Goal: Transaction & Acquisition: Download file/media

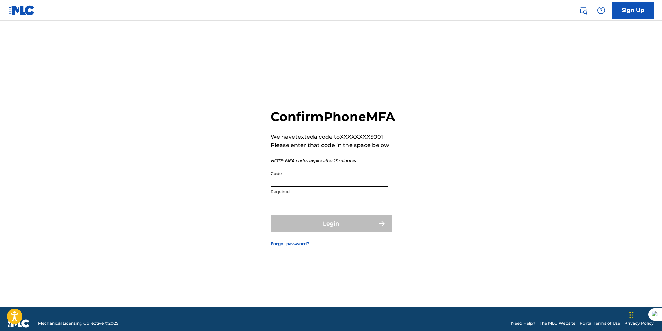
click at [323, 187] on input "Code" at bounding box center [328, 177] width 117 height 20
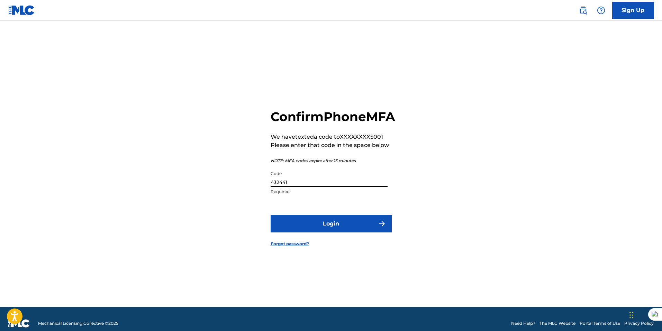
type input "432441"
click at [311, 228] on button "Login" at bounding box center [330, 223] width 121 height 17
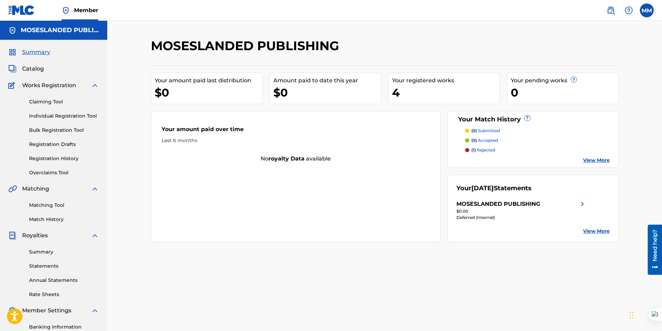
click at [594, 158] on link "View More" at bounding box center [596, 160] width 27 height 7
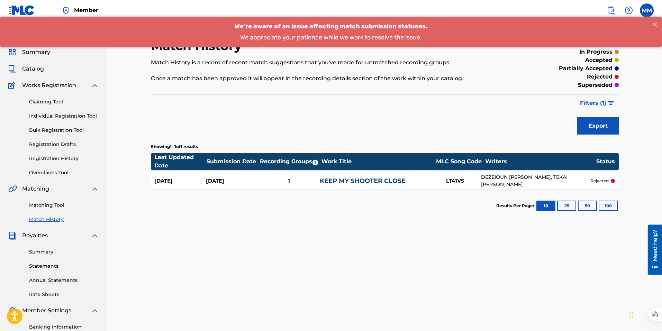
click at [364, 178] on link "KEEP MY SHOOTER CLOSE" at bounding box center [363, 181] width 86 height 8
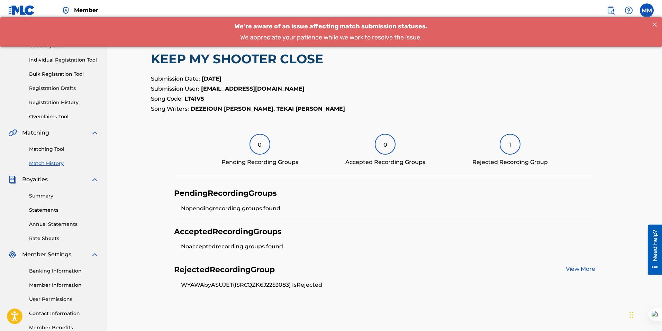
scroll to position [57, 0]
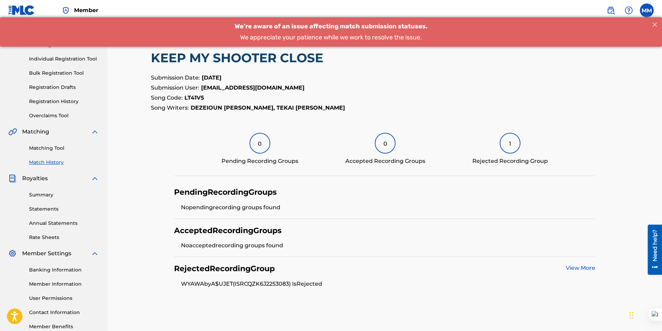
click at [567, 266] on link "View More" at bounding box center [580, 268] width 29 height 7
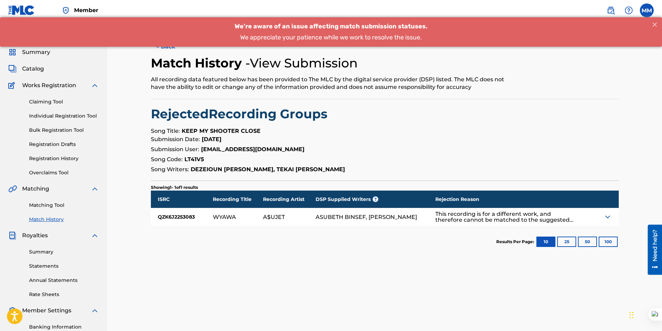
scroll to position [57, 0]
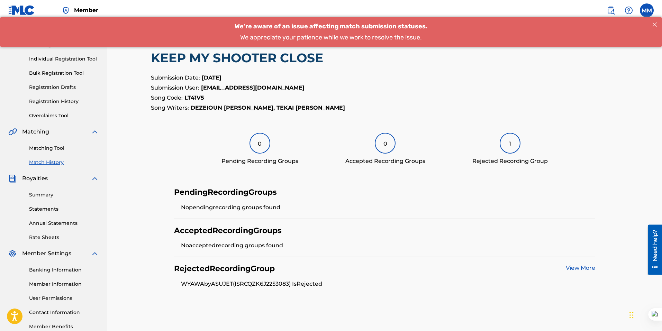
drag, startPoint x: 296, startPoint y: 246, endPoint x: 176, endPoint y: 190, distance: 132.8
click at [176, 190] on div "Pending Recording Groups No pending recording groups found Accepted Recording G…" at bounding box center [384, 238] width 421 height 114
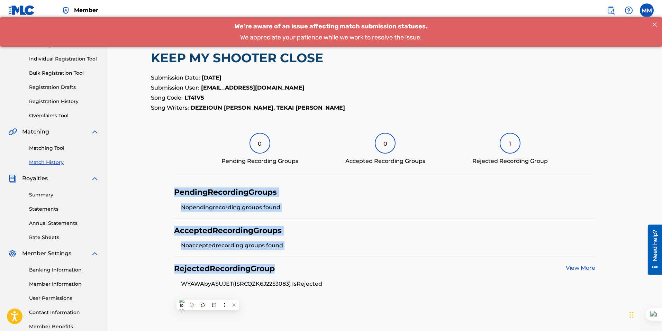
drag, startPoint x: 289, startPoint y: 267, endPoint x: 181, endPoint y: 191, distance: 132.6
click at [168, 184] on section "Pending Recording Groups No pending recording groups found Accepted Recording G…" at bounding box center [385, 238] width 468 height 114
copy div "Pending Recording Groups No pending recording groups found Accepted Recording G…"
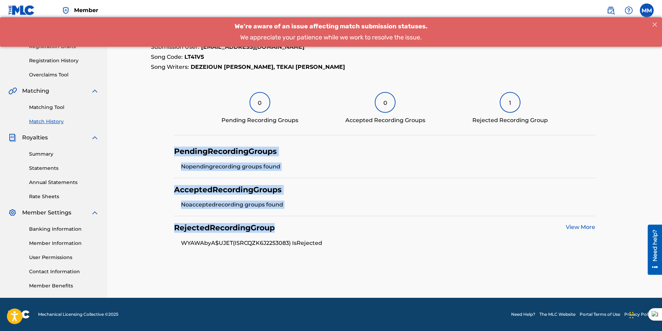
scroll to position [0, 0]
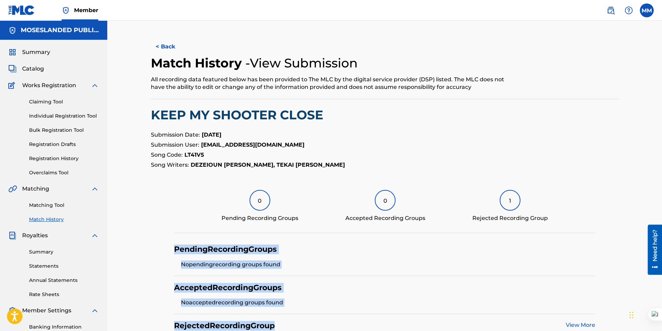
click at [169, 44] on button "< Back" at bounding box center [172, 46] width 42 height 17
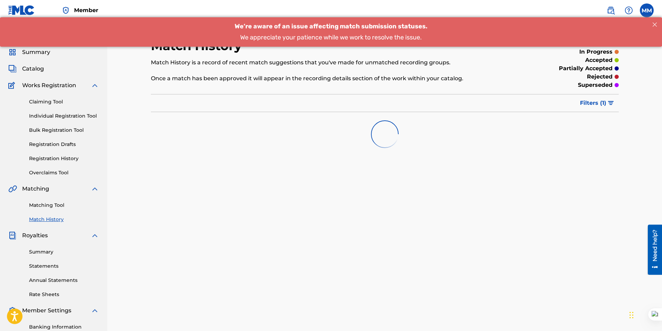
click at [54, 85] on span "Works Registration" at bounding box center [49, 85] width 54 height 8
click at [97, 85] on img at bounding box center [95, 85] width 8 height 8
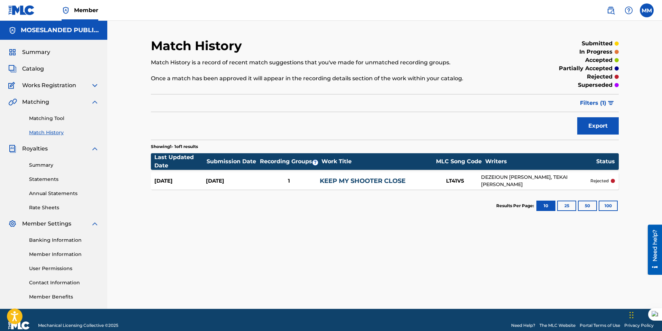
click at [95, 225] on img at bounding box center [95, 224] width 8 height 8
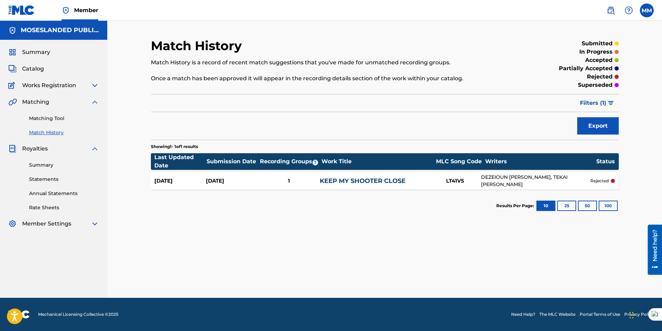
click at [95, 225] on img at bounding box center [95, 224] width 8 height 8
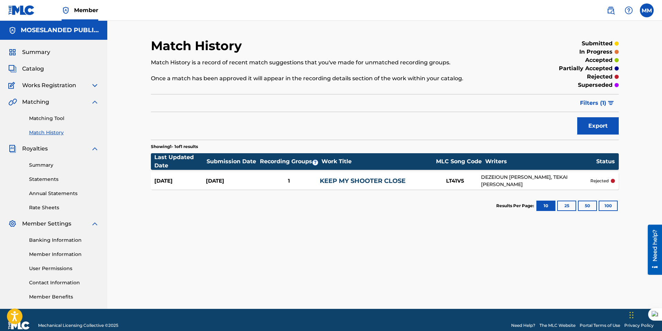
click at [71, 239] on link "Banking Information" at bounding box center [64, 240] width 70 height 7
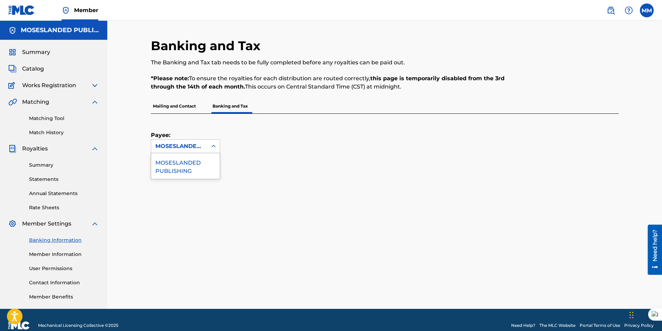
click at [203, 141] on div "MOSESLANDED PUBLISHING" at bounding box center [179, 146] width 56 height 13
click at [183, 164] on div "MOSESLANDED PUBLISHING" at bounding box center [185, 166] width 68 height 26
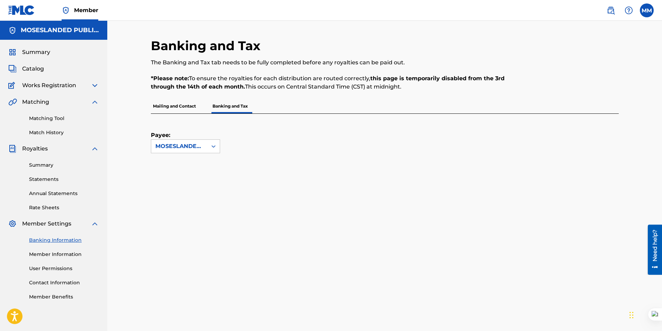
click at [93, 224] on img at bounding box center [95, 224] width 8 height 8
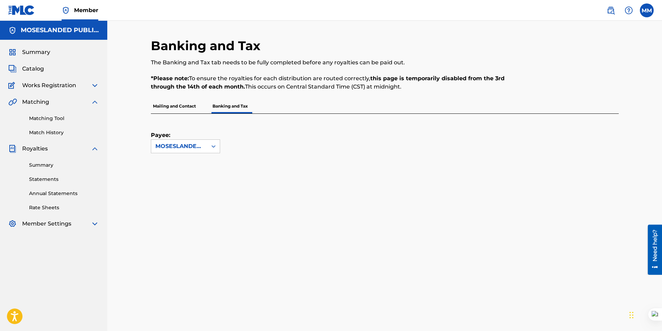
click at [94, 151] on img at bounding box center [95, 149] width 8 height 8
click at [91, 103] on img at bounding box center [95, 102] width 8 height 8
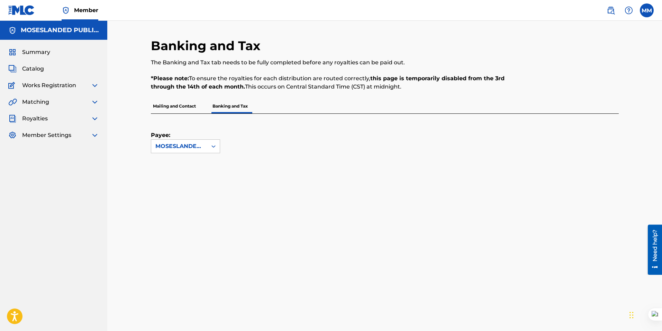
click at [96, 85] on img at bounding box center [95, 85] width 8 height 8
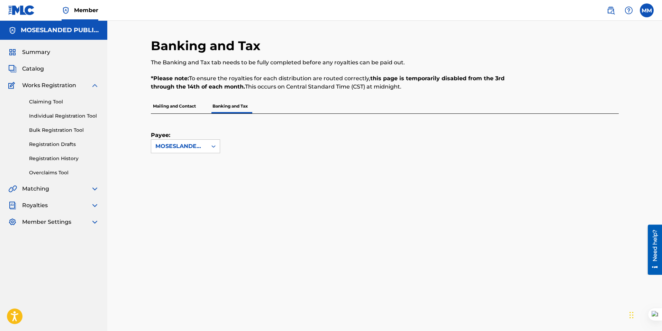
click at [54, 102] on link "Claiming Tool" at bounding box center [64, 101] width 70 height 7
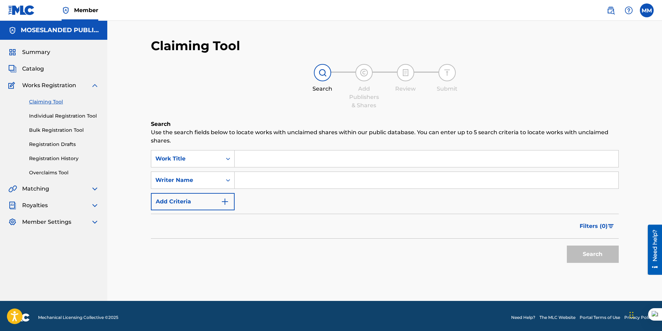
click at [59, 117] on link "Individual Registration Tool" at bounding box center [64, 115] width 70 height 7
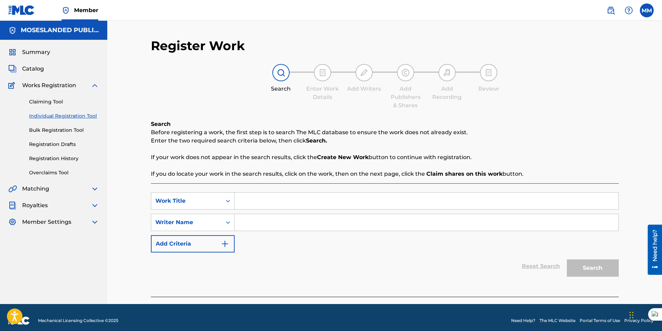
click at [52, 104] on link "Claiming Tool" at bounding box center [64, 101] width 70 height 7
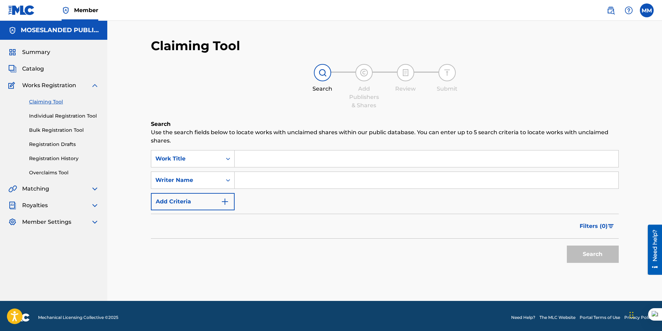
click at [56, 116] on link "Individual Registration Tool" at bounding box center [64, 115] width 70 height 7
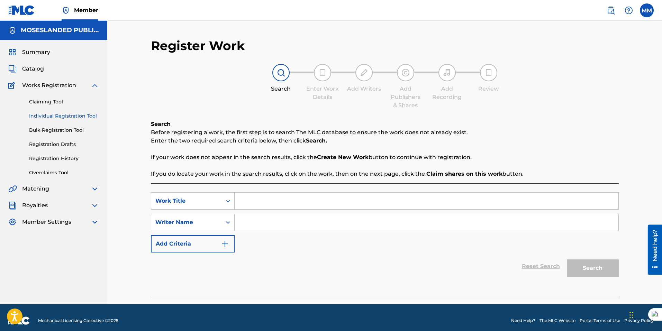
click at [54, 176] on link "Overclaims Tool" at bounding box center [64, 172] width 70 height 7
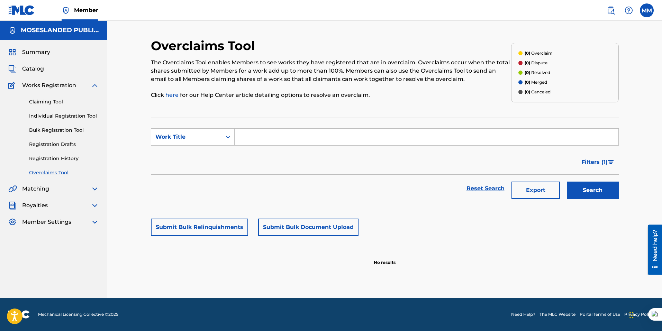
click at [57, 104] on link "Claiming Tool" at bounding box center [64, 101] width 70 height 7
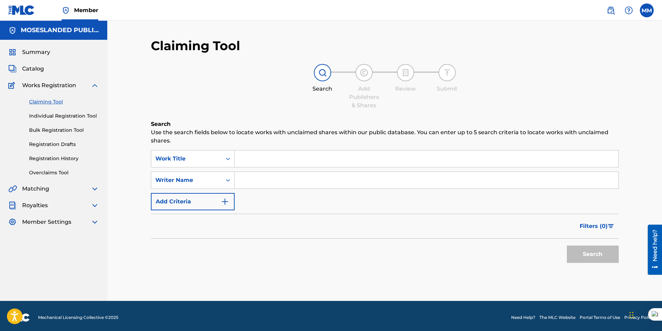
click at [56, 115] on link "Individual Registration Tool" at bounding box center [64, 115] width 70 height 7
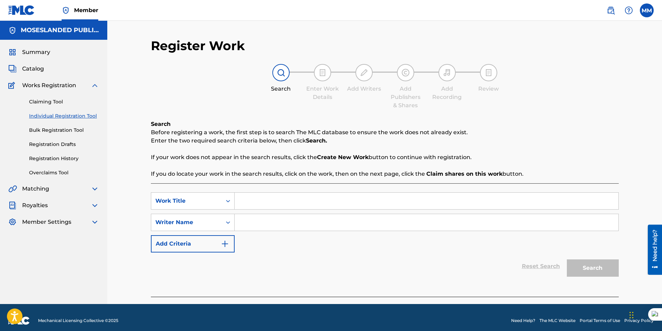
click at [248, 199] on input "Search Form" at bounding box center [427, 201] width 384 height 17
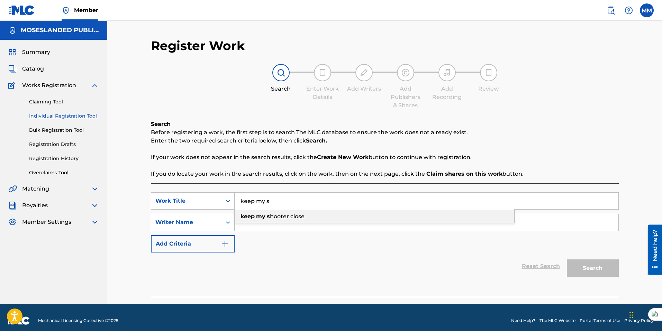
click at [256, 213] on strong "my" at bounding box center [260, 216] width 9 height 7
type input "keep my shooter close"
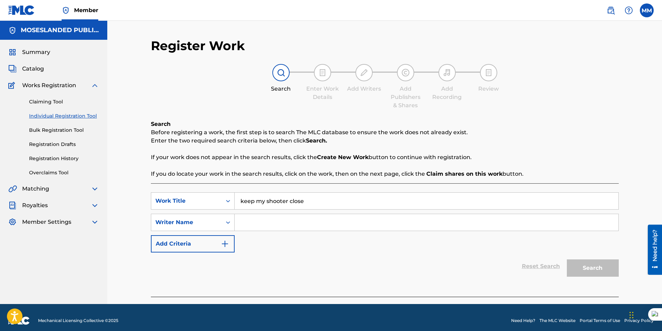
click at [369, 222] on input "Search Form" at bounding box center [427, 222] width 384 height 17
click at [587, 270] on button "Search" at bounding box center [593, 267] width 52 height 17
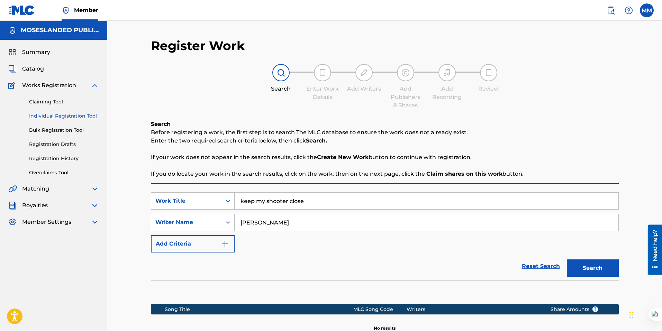
scroll to position [86, 0]
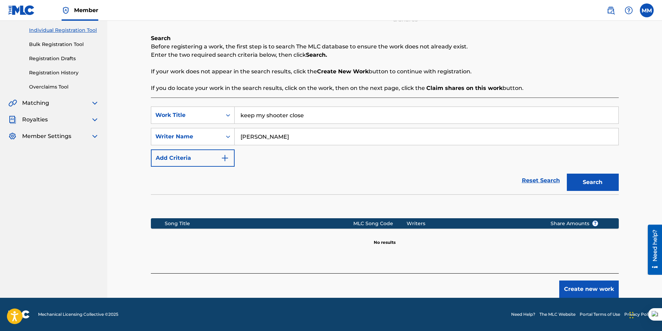
click at [290, 136] on input "[PERSON_NAME]" at bounding box center [427, 136] width 384 height 17
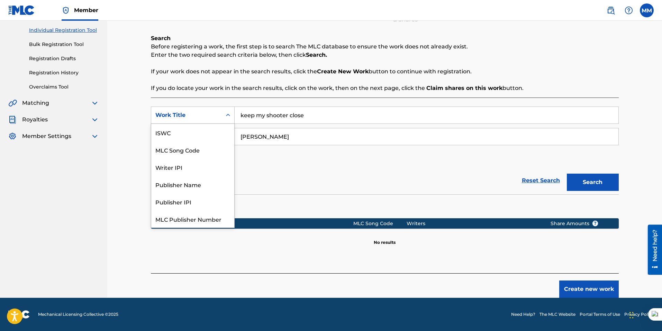
scroll to position [17, 0]
click at [228, 116] on icon "Search Form" at bounding box center [227, 115] width 7 height 7
click at [280, 200] on section at bounding box center [385, 204] width 468 height 20
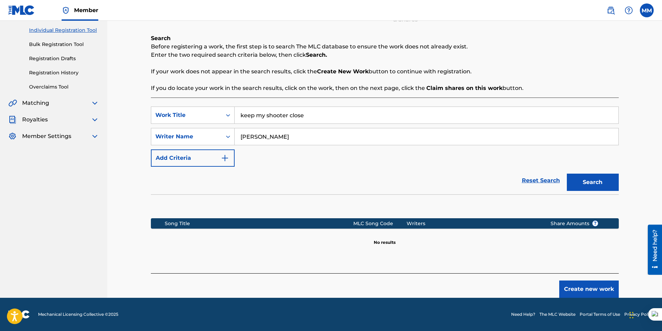
click at [278, 134] on input "[PERSON_NAME]" at bounding box center [427, 136] width 384 height 17
type input "l"
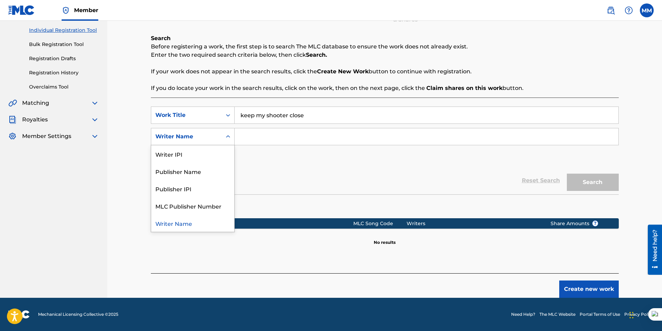
click at [232, 133] on div "Search Form" at bounding box center [228, 136] width 12 height 12
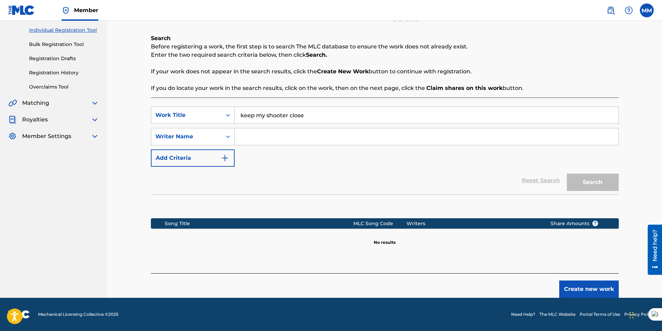
click at [269, 135] on input "Search Form" at bounding box center [427, 136] width 384 height 17
type input "tekai"
click at [593, 189] on button "Search" at bounding box center [593, 182] width 52 height 17
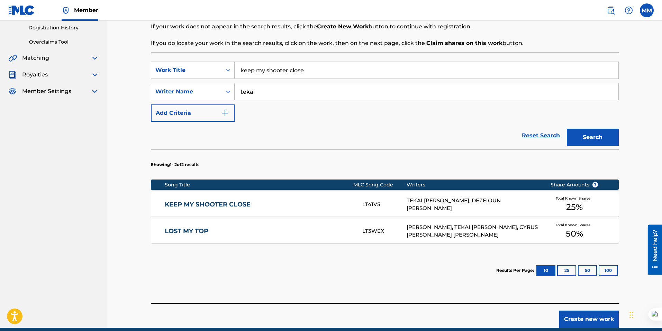
scroll to position [131, 0]
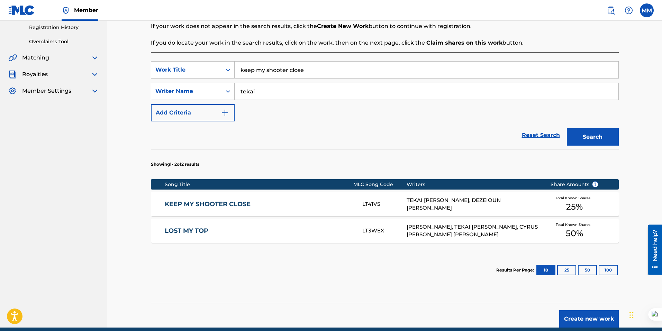
click at [211, 204] on link "KEEP MY SHOOTER CLOSE" at bounding box center [259, 204] width 188 height 8
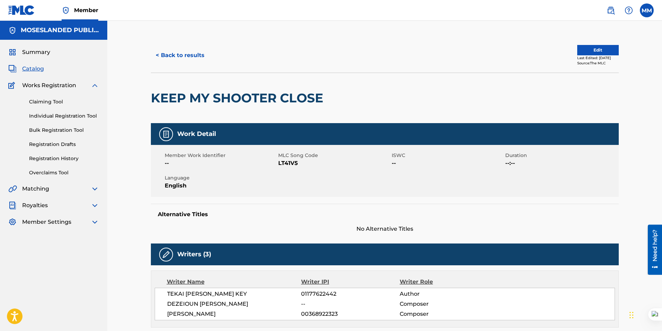
click at [177, 53] on button "< Back to results" at bounding box center [180, 55] width 58 height 17
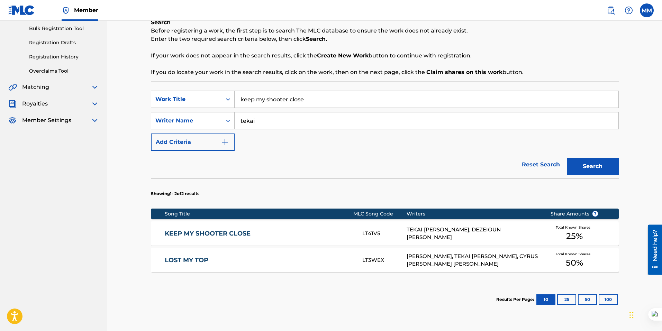
scroll to position [103, 0]
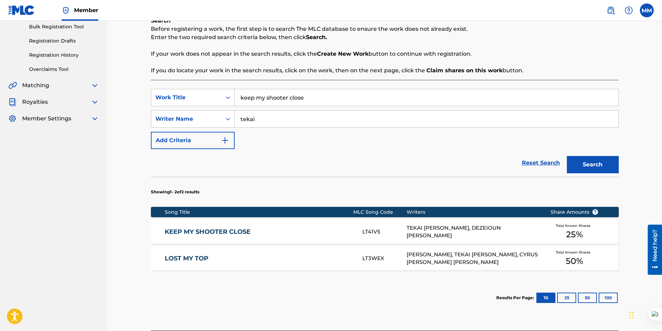
click at [227, 232] on link "KEEP MY SHOOTER CLOSE" at bounding box center [259, 232] width 188 height 8
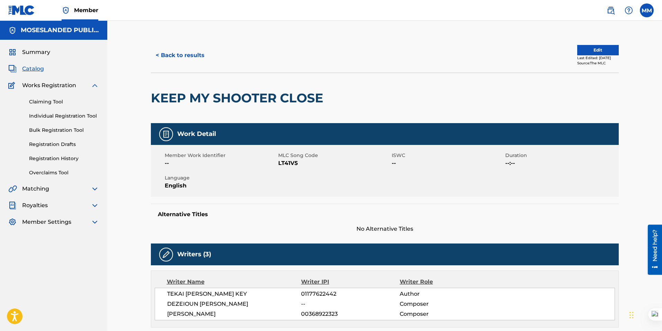
click at [190, 54] on button "< Back to results" at bounding box center [180, 55] width 58 height 17
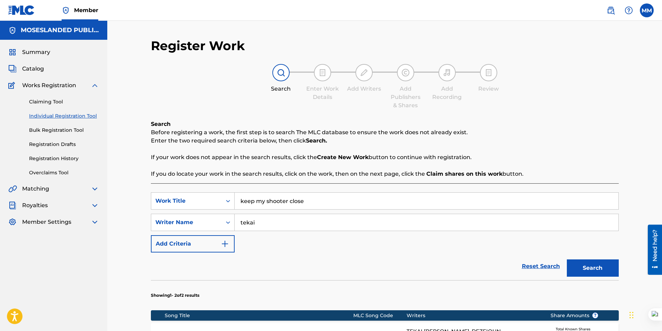
click at [489, 177] on strong "Claim shares on this work" at bounding box center [464, 174] width 76 height 7
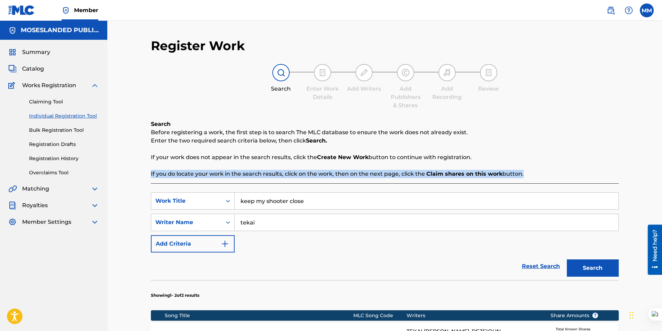
click at [489, 177] on strong "Claim shares on this work" at bounding box center [464, 174] width 76 height 7
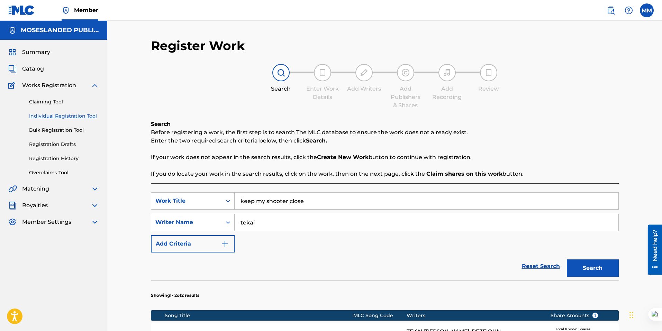
drag, startPoint x: 488, startPoint y: 169, endPoint x: 467, endPoint y: 172, distance: 20.9
click at [467, 172] on strong "Claim shares on this work" at bounding box center [464, 174] width 76 height 7
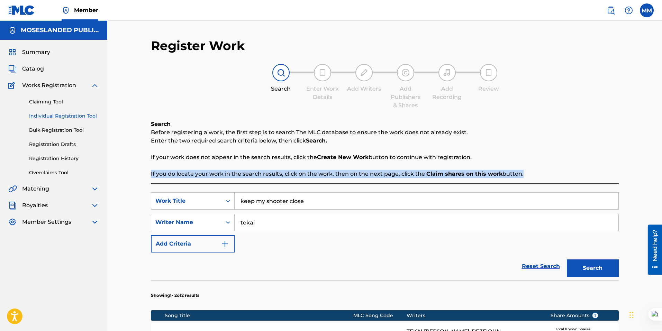
click at [467, 172] on strong "Claim shares on this work" at bounding box center [464, 174] width 76 height 7
copy div "If you do locate your work in the search results, click on the work, then on th…"
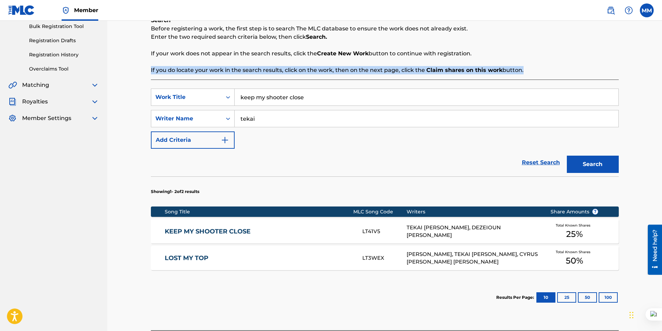
scroll to position [161, 0]
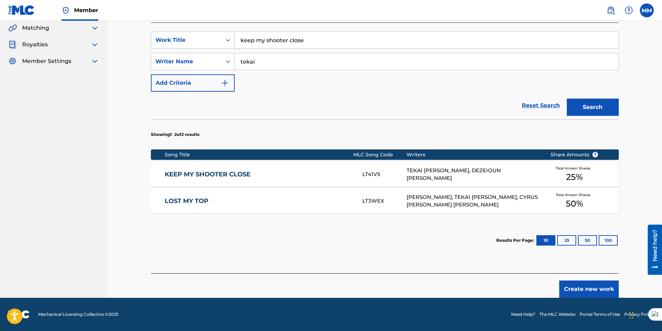
click at [563, 240] on button "25" at bounding box center [566, 240] width 19 height 10
drag, startPoint x: 467, startPoint y: 172, endPoint x: 285, endPoint y: 255, distance: 200.2
click at [285, 255] on section "Results Per Page: 10 25 50 100" at bounding box center [385, 240] width 468 height 33
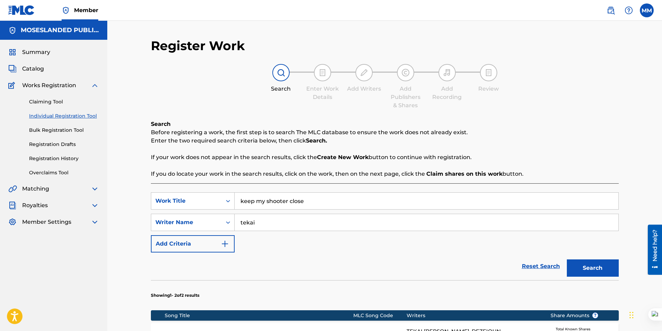
click at [32, 66] on span "Catalog" at bounding box center [33, 69] width 22 height 8
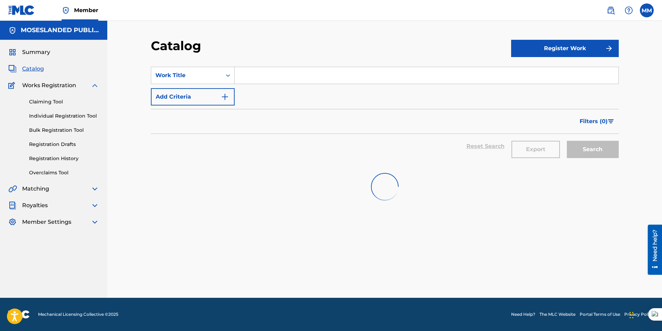
click at [62, 159] on link "Registration History" at bounding box center [64, 158] width 70 height 7
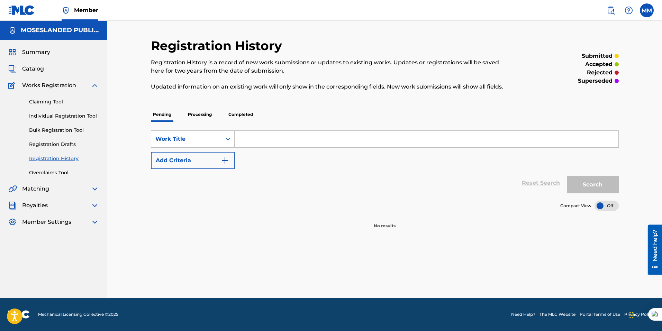
click at [39, 68] on span "Catalog" at bounding box center [33, 69] width 22 height 8
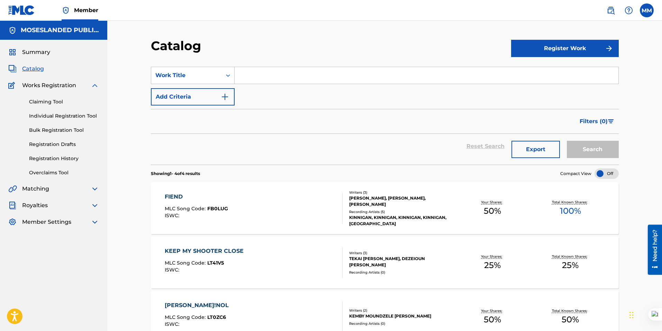
scroll to position [132, 0]
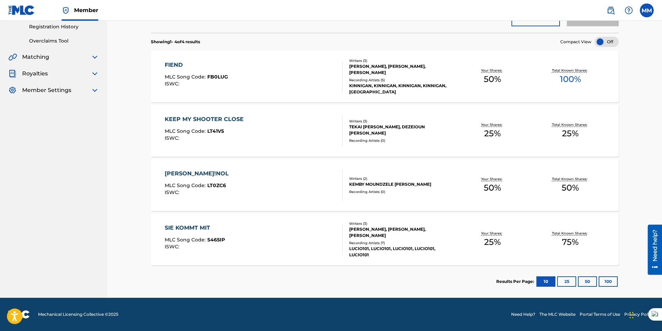
click at [603, 42] on div at bounding box center [606, 42] width 24 height 10
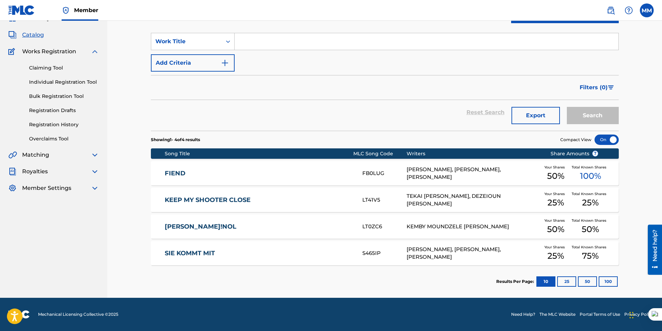
scroll to position [0, 0]
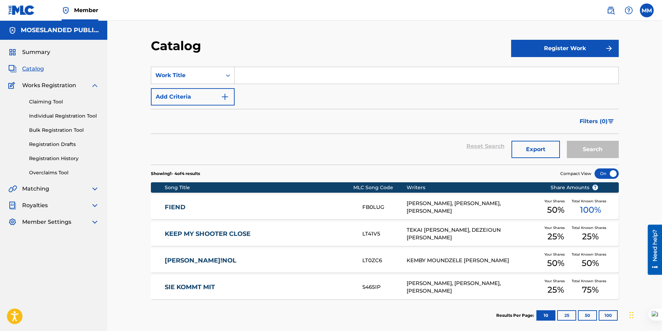
click at [47, 55] on span "Summary" at bounding box center [36, 52] width 28 height 8
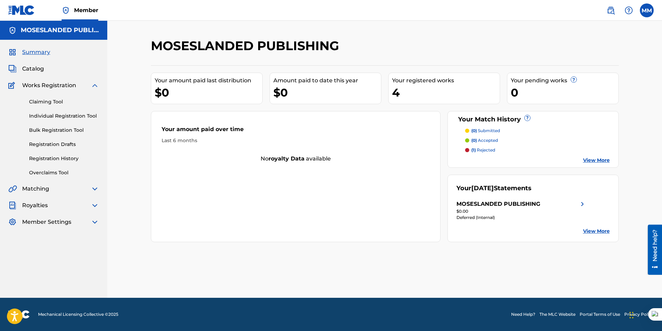
click at [583, 201] on img at bounding box center [582, 204] width 8 height 8
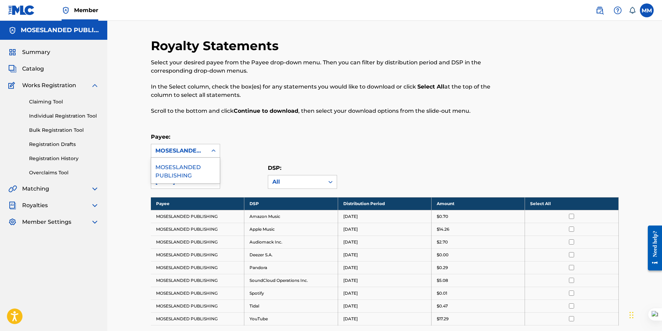
click at [210, 152] on icon at bounding box center [213, 150] width 7 height 7
click at [277, 126] on div "Royalty Statements Select your desired payee from the Payee drop-down menu. The…" at bounding box center [385, 226] width 468 height 377
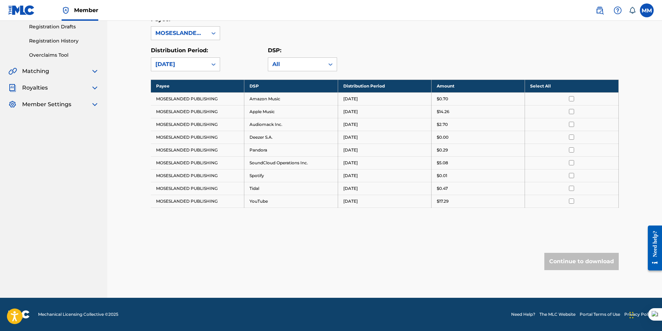
click at [572, 98] on input "checkbox" at bounding box center [571, 98] width 5 height 5
click at [571, 99] on input "checkbox" at bounding box center [571, 98] width 5 height 5
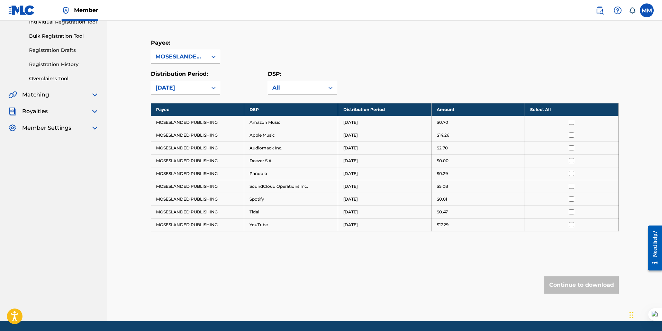
scroll to position [92, 0]
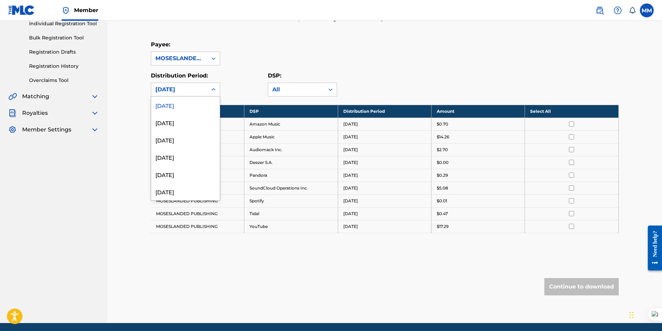
click at [212, 91] on icon at bounding box center [213, 89] width 7 height 7
click at [186, 121] on div "August 2025" at bounding box center [185, 122] width 68 height 17
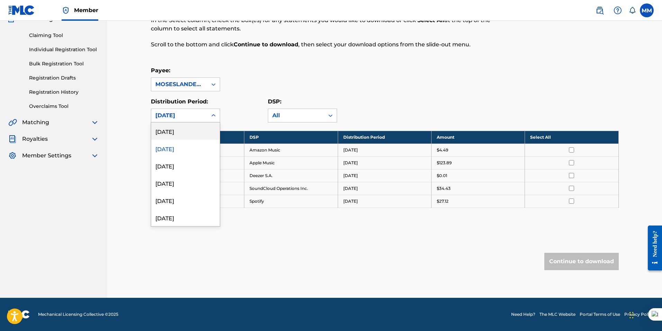
click at [196, 118] on div "August 2025" at bounding box center [179, 115] width 48 height 8
click at [182, 171] on div "July 2025" at bounding box center [185, 165] width 68 height 17
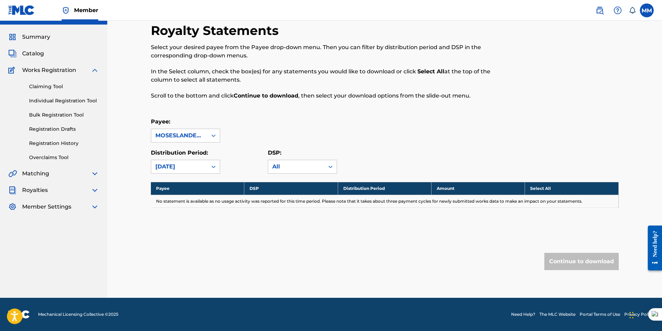
scroll to position [15, 0]
click at [192, 169] on div "July 2025" at bounding box center [179, 167] width 48 height 8
click at [190, 196] on div "August 2025" at bounding box center [185, 199] width 68 height 17
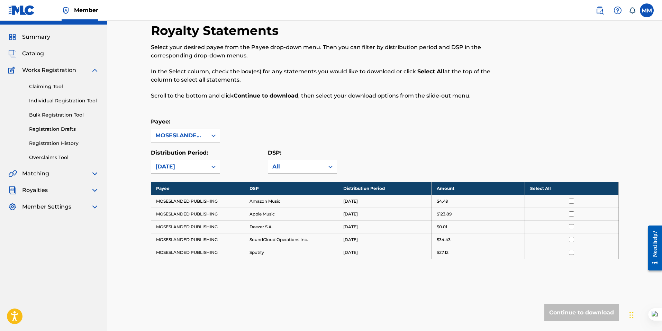
scroll to position [66, 0]
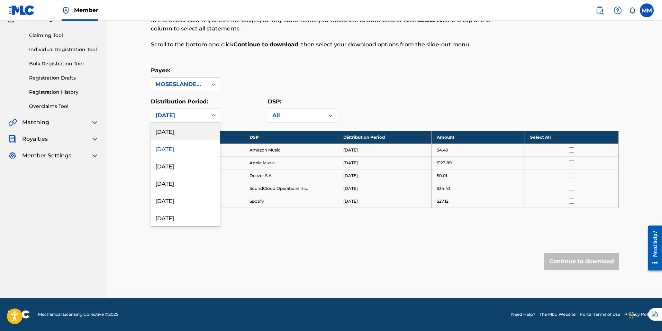
click at [200, 119] on div "August 2025" at bounding box center [179, 115] width 48 height 8
click at [187, 127] on div "[DATE]" at bounding box center [185, 130] width 68 height 17
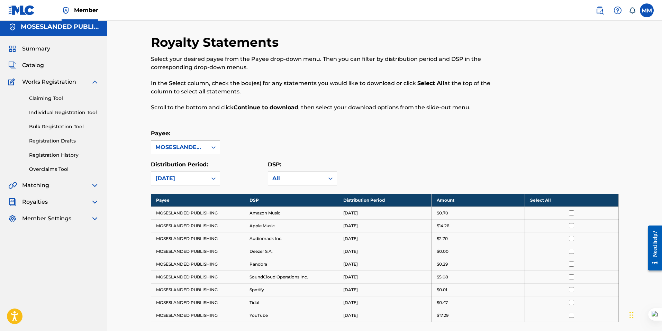
scroll to position [4, 0]
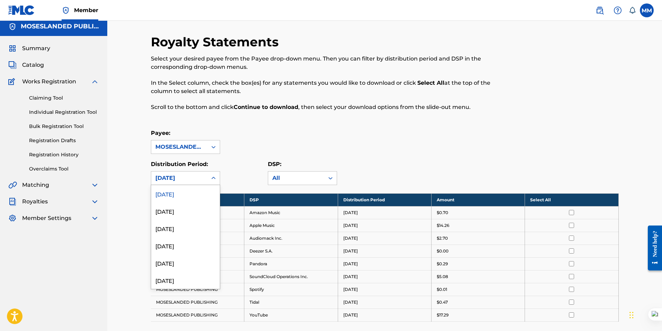
click at [196, 174] on div "[DATE]" at bounding box center [179, 178] width 48 height 8
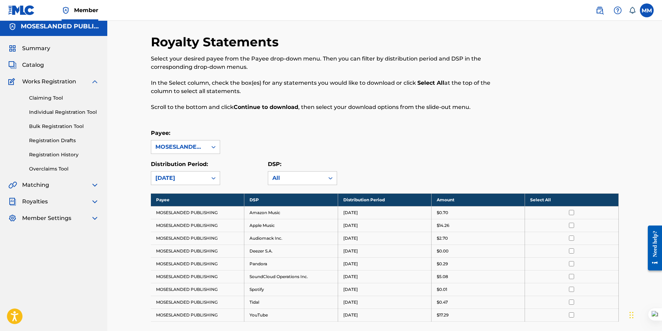
click at [275, 154] on div "Payee: MOSESLANDED PUBLISHING" at bounding box center [385, 141] width 468 height 25
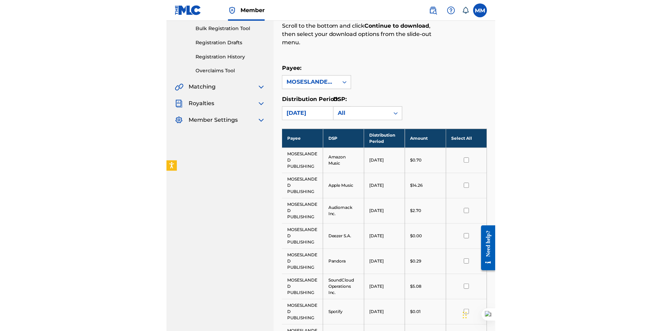
scroll to position [90, 0]
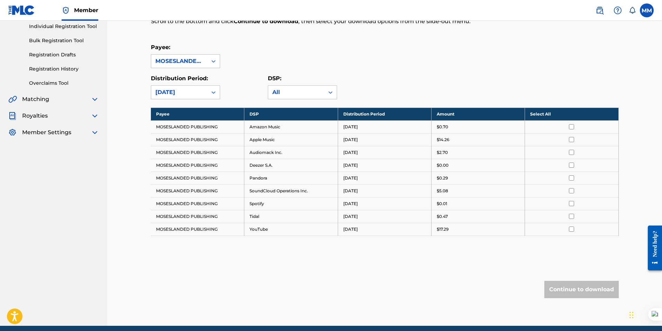
click at [571, 229] on input "checkbox" at bounding box center [571, 229] width 5 height 5
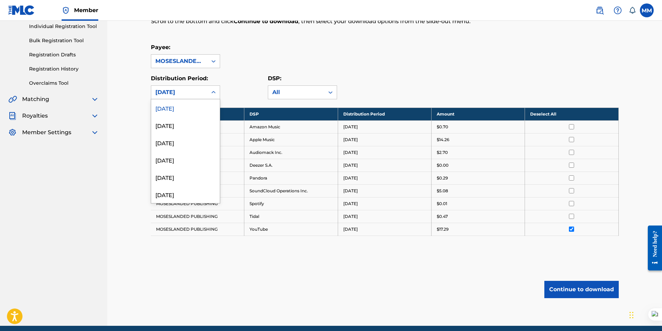
click at [195, 91] on div "[DATE]" at bounding box center [179, 92] width 48 height 8
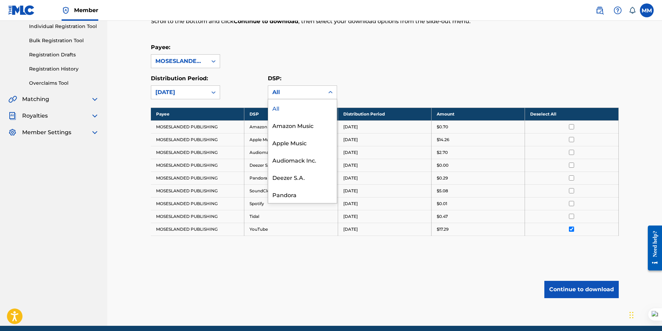
click at [271, 90] on div "All" at bounding box center [296, 92] width 56 height 13
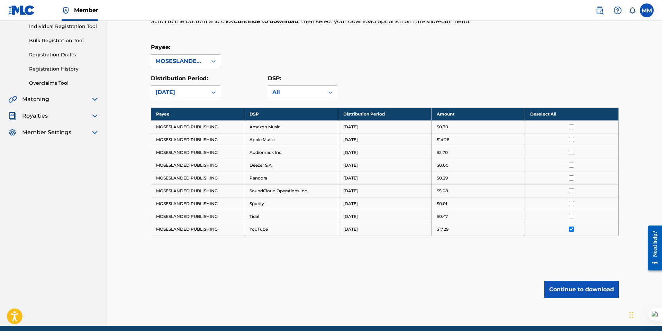
click at [340, 275] on div "Royalty Statements Select your desired payee from the Payee drop-down menu. The…" at bounding box center [385, 136] width 468 height 377
click at [555, 287] on button "Continue to download" at bounding box center [581, 289] width 74 height 17
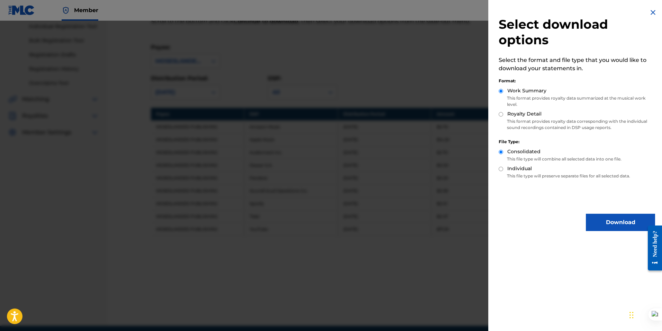
click at [501, 114] on input "Royalty Detail" at bounding box center [500, 114] width 4 height 4
radio input "true"
click at [626, 229] on button "Download" at bounding box center [620, 222] width 69 height 17
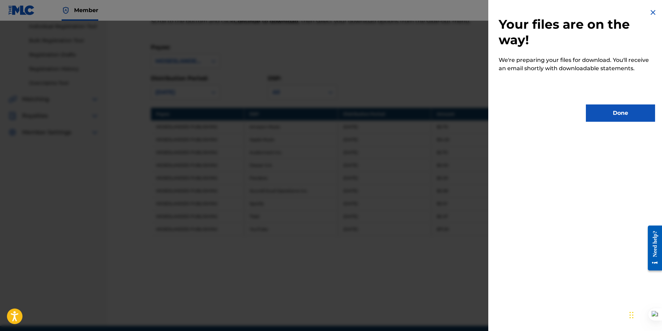
click at [601, 118] on button "Done" at bounding box center [620, 112] width 69 height 17
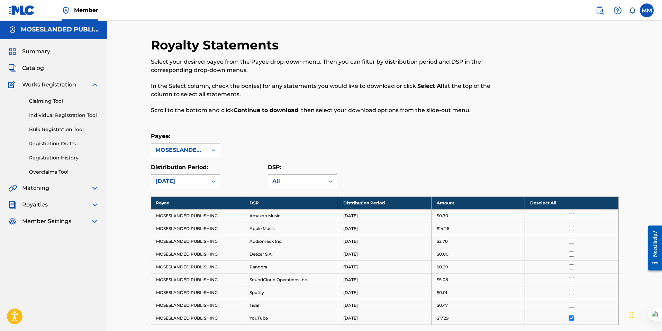
scroll to position [0, 0]
